Goal: Information Seeking & Learning: Find specific fact

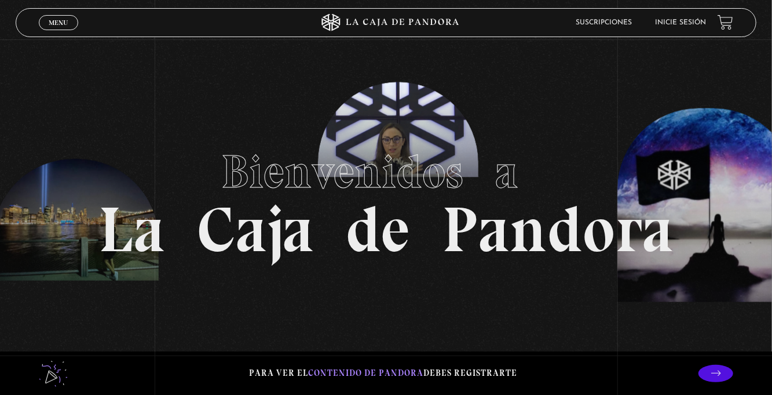
click at [57, 34] on div "Menu Cerrar" at bounding box center [155, 23] width 232 height 28
click at [61, 34] on div "Menu Cerrar" at bounding box center [155, 23] width 232 height 28
click at [65, 25] on span "Menu" at bounding box center [58, 22] width 19 height 7
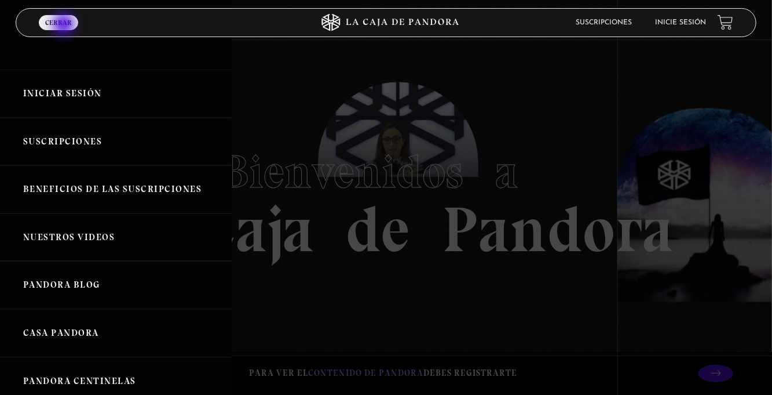
click at [149, 98] on link "Iniciar Sesión" at bounding box center [116, 94] width 232 height 48
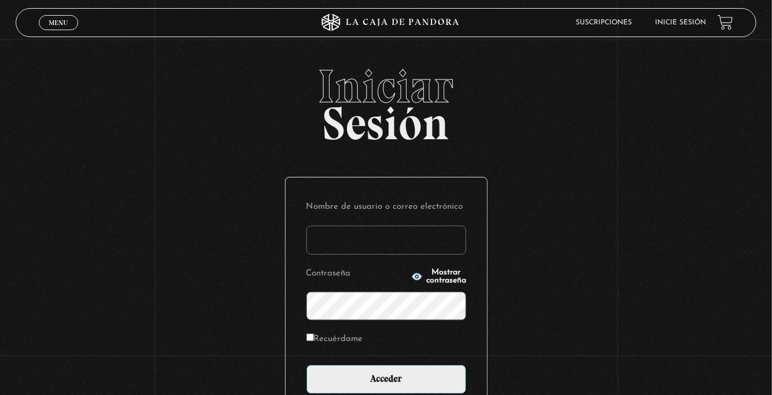
click at [335, 249] on input "Nombre de usuario o correo electrónico" at bounding box center [386, 239] width 160 height 29
type input "euherra@gmail.com"
click at [306, 364] on input "Acceder" at bounding box center [386, 378] width 160 height 29
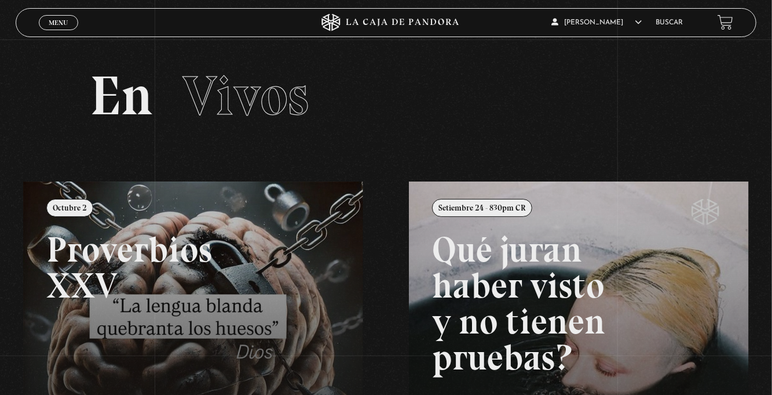
click at [53, 24] on span "Menu" at bounding box center [58, 22] width 19 height 7
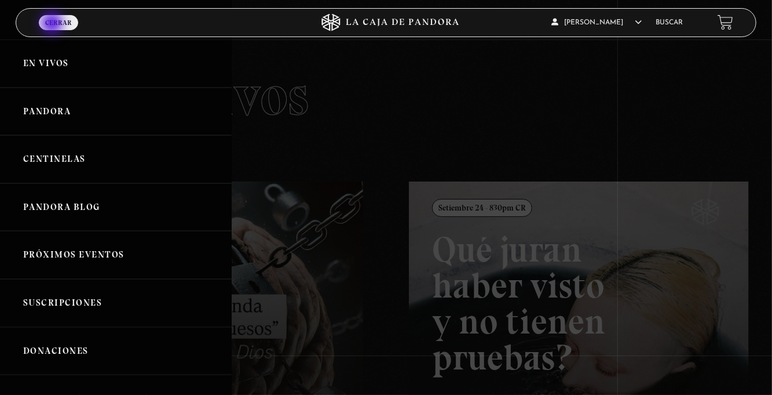
click at [115, 178] on link "Centinelas" at bounding box center [116, 159] width 232 height 48
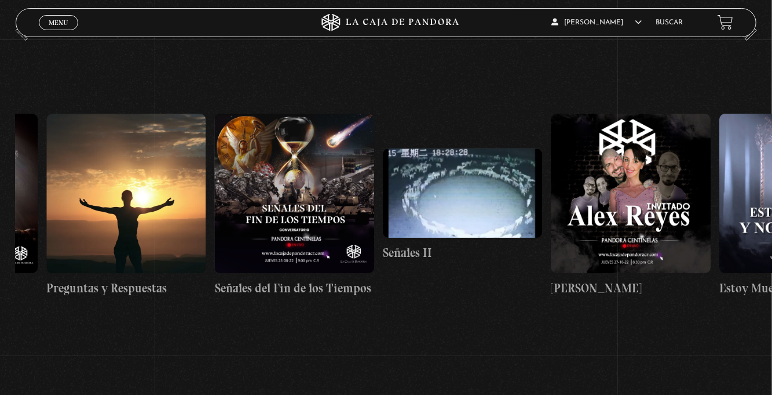
scroll to position [0, 8554]
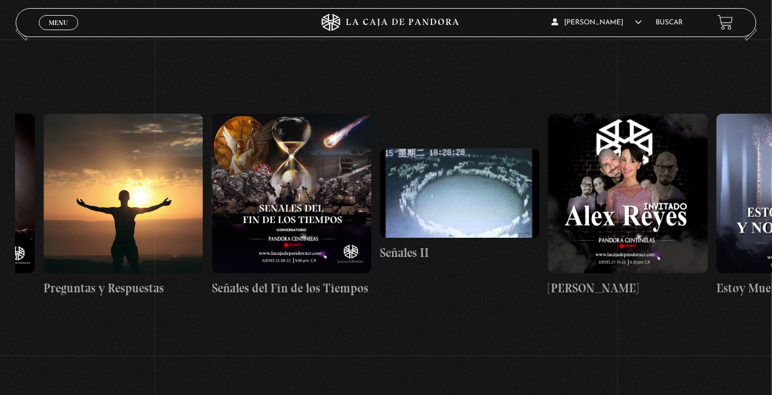
click at [52, 361] on link "Preguntas y Respuestas" at bounding box center [122, 205] width 159 height 312
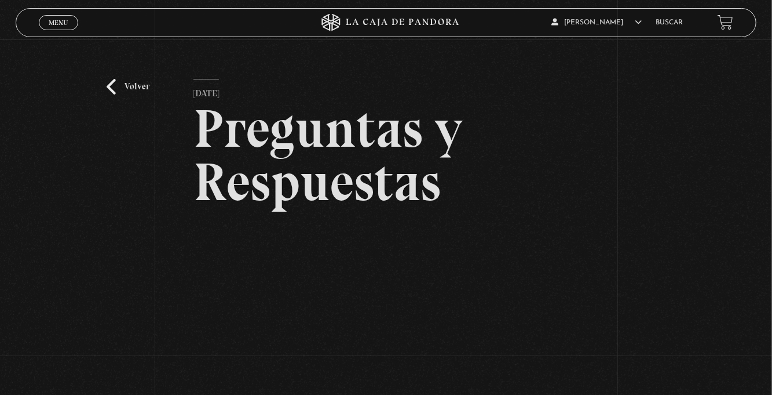
click at [124, 93] on link "Volver" at bounding box center [128, 87] width 43 height 16
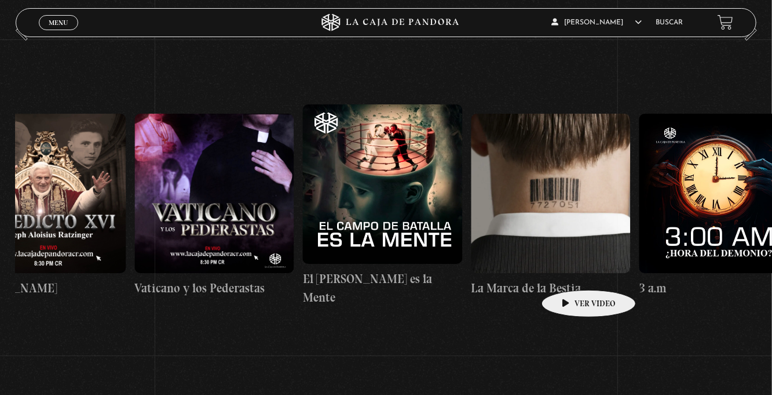
scroll to position [0, 15026]
click at [400, 221] on figure at bounding box center [381, 183] width 159 height 159
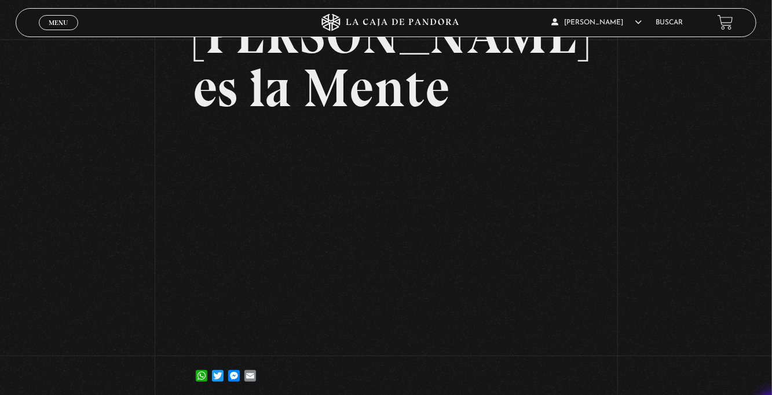
scroll to position [137, 0]
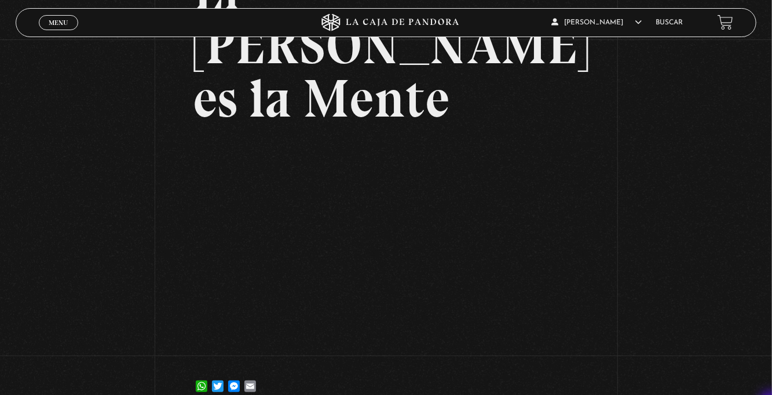
click at [52, 26] on span "Menu" at bounding box center [58, 22] width 19 height 7
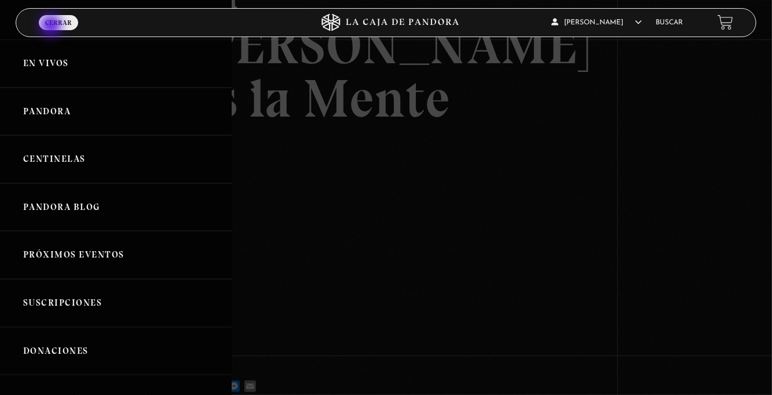
click at [139, 175] on link "Centinelas" at bounding box center [116, 159] width 232 height 48
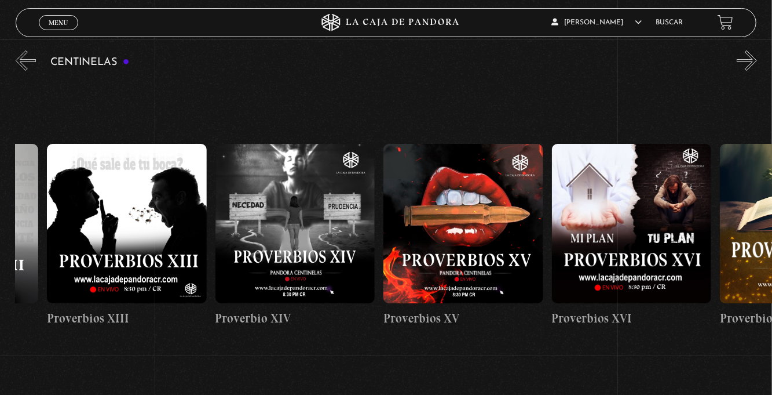
scroll to position [0, 2490]
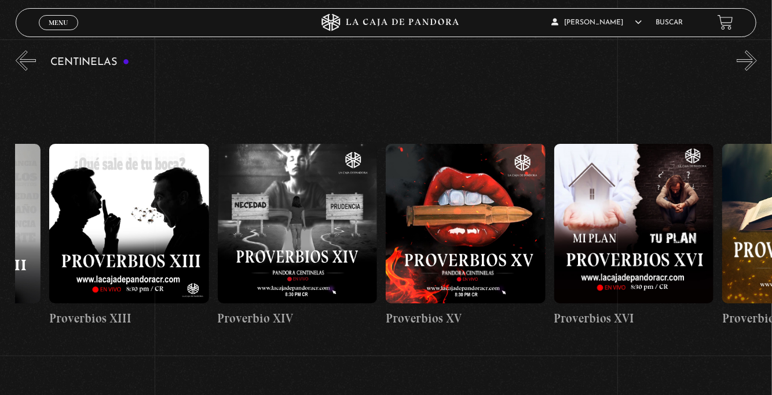
click at [58, 28] on link "Menu Cerrar" at bounding box center [58, 22] width 39 height 15
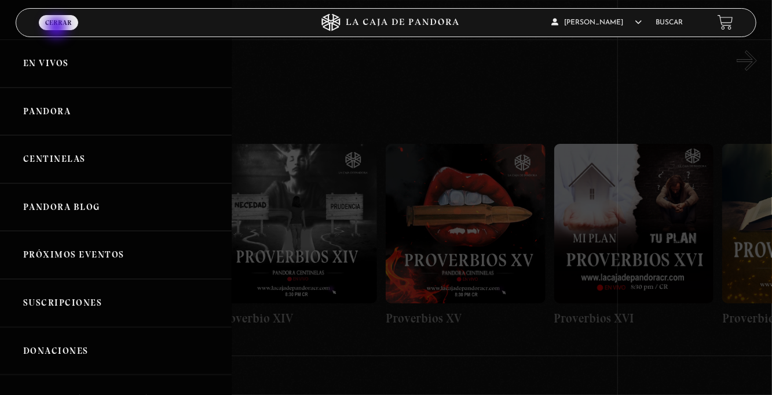
click at [669, 23] on link "Buscar" at bounding box center [669, 22] width 27 height 7
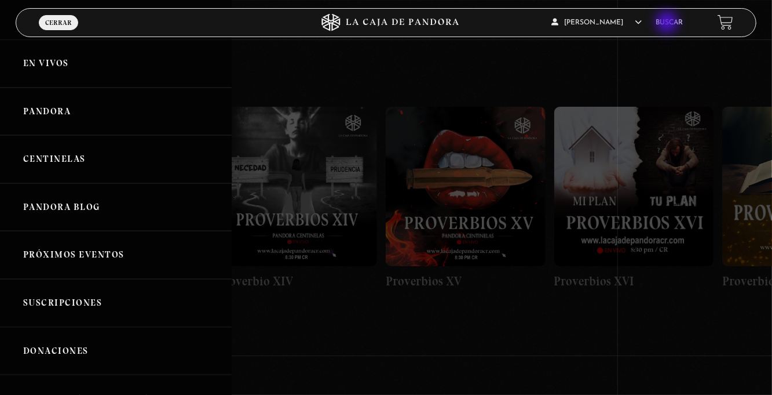
scroll to position [0, 2524]
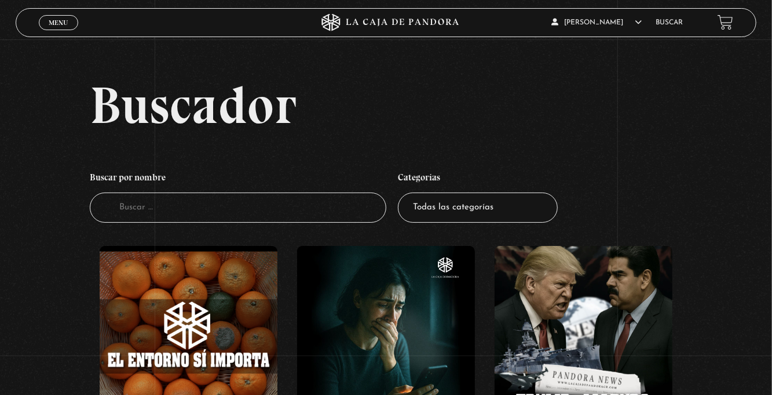
click at [124, 218] on input "Buscador" at bounding box center [238, 207] width 297 height 31
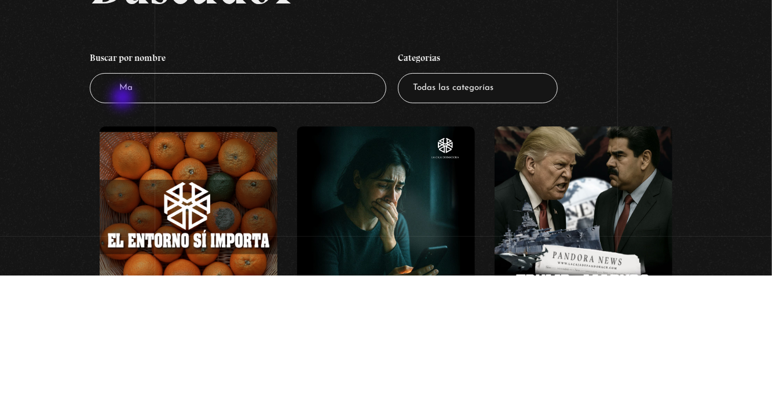
type input "Ma"
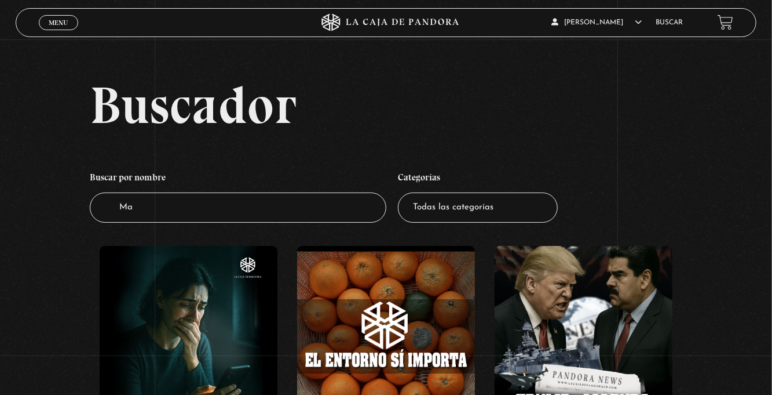
click at [673, 25] on link "Buscar" at bounding box center [669, 22] width 27 height 7
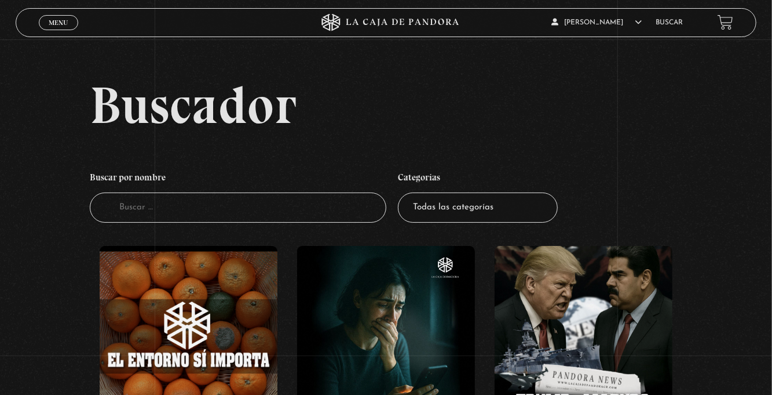
click at [149, 217] on input "Buscador" at bounding box center [238, 207] width 297 height 31
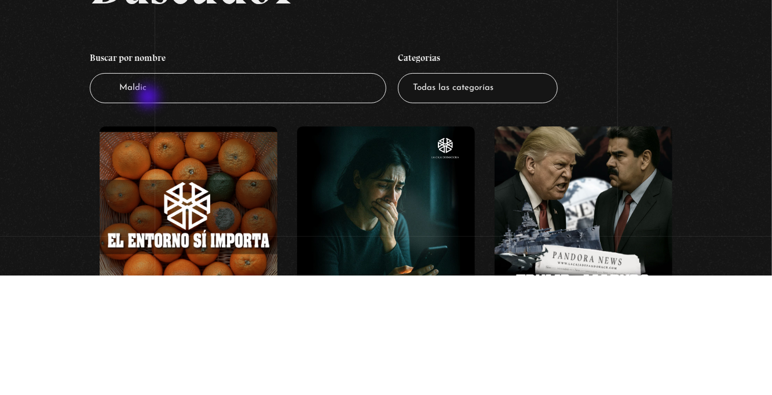
type input "Maldici"
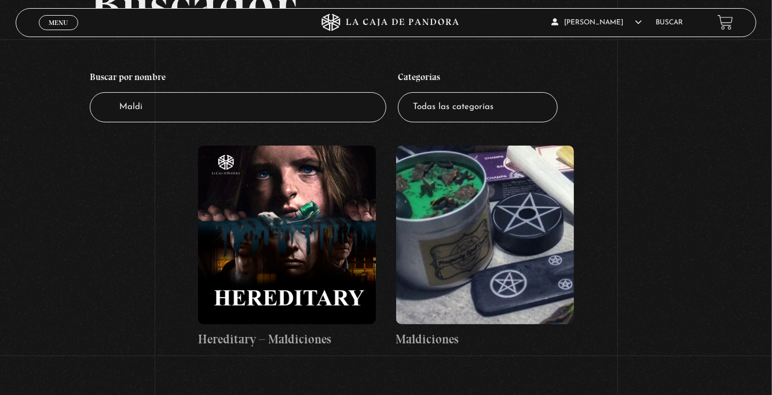
scroll to position [101, 0]
click at [521, 265] on figure at bounding box center [485, 234] width 178 height 178
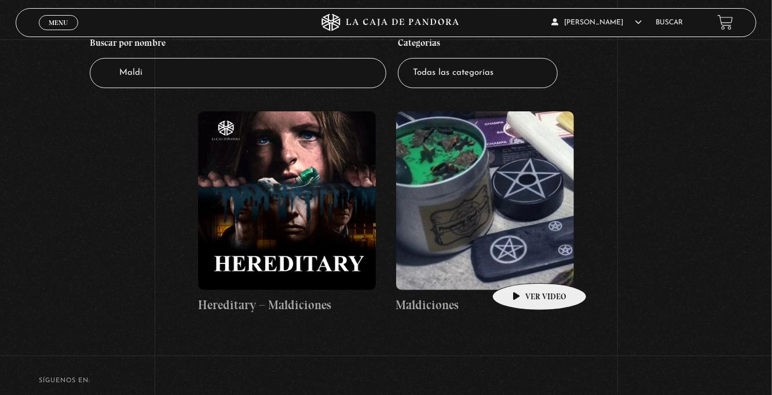
scroll to position [138, 0]
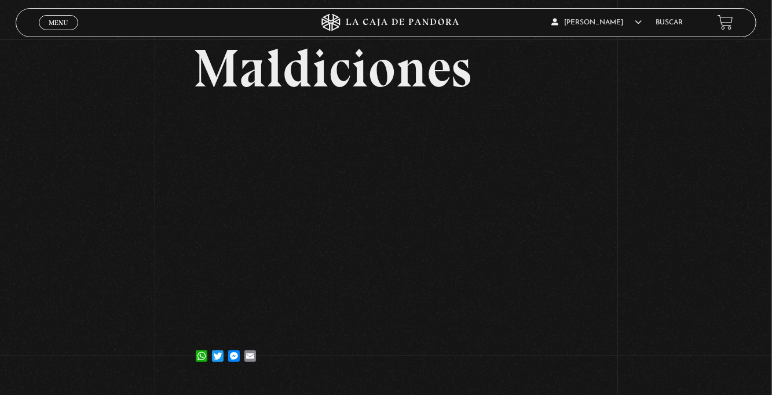
scroll to position [63, 0]
